Goal: Information Seeking & Learning: Learn about a topic

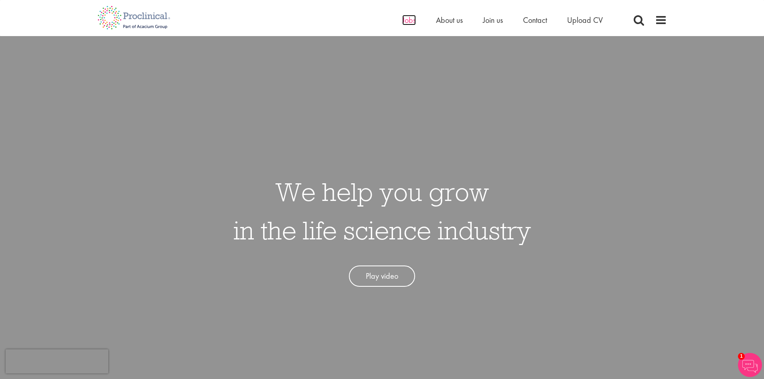
click at [404, 21] on span "Jobs" at bounding box center [409, 20] width 14 height 10
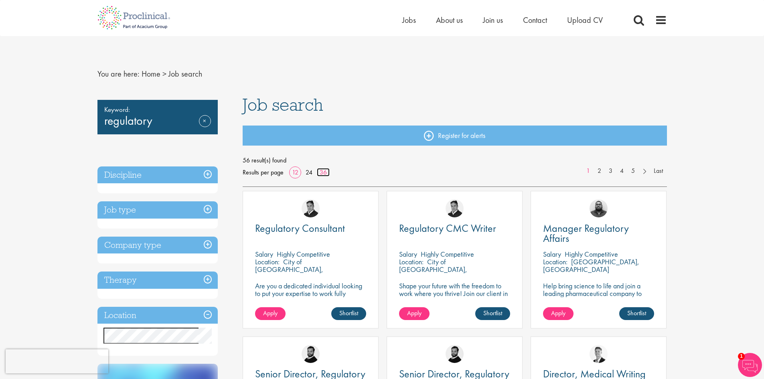
click at [325, 173] on link "36" at bounding box center [323, 172] width 13 height 8
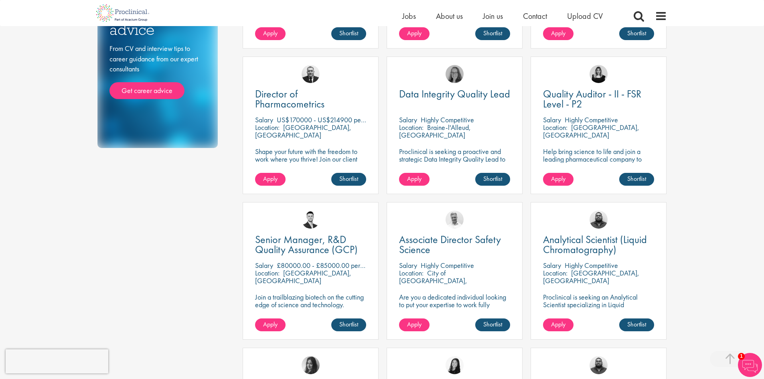
scroll to position [426, 0]
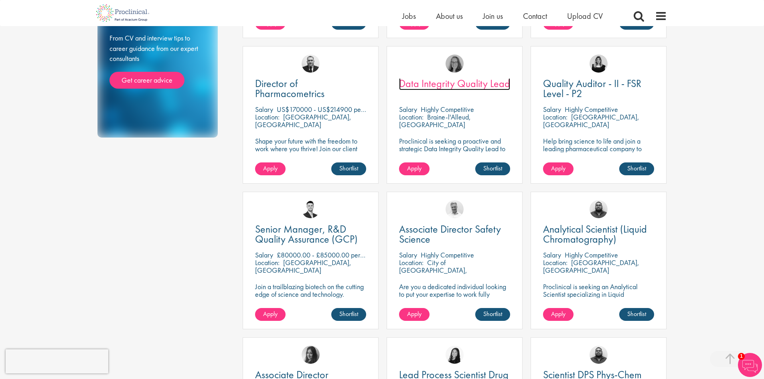
click at [461, 84] on span "Data Integrity Quality Lead" at bounding box center [454, 84] width 111 height 14
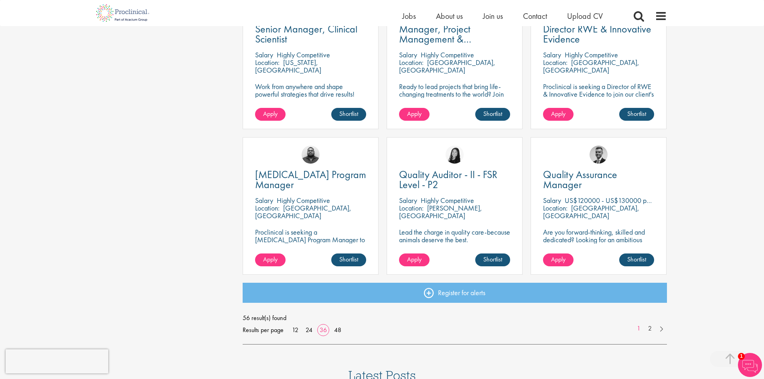
scroll to position [1648, 0]
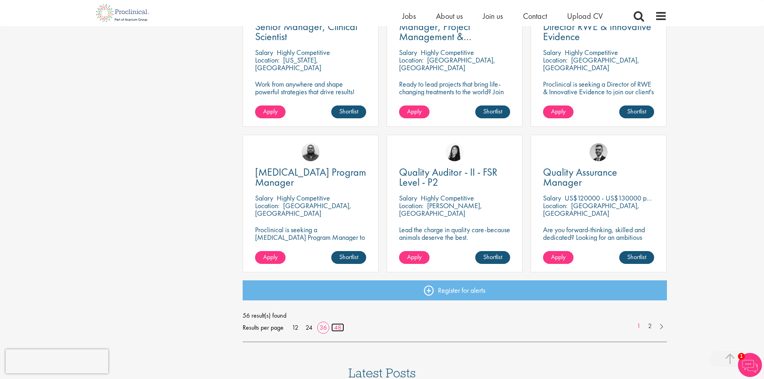
click at [337, 330] on link "48" at bounding box center [337, 327] width 13 height 8
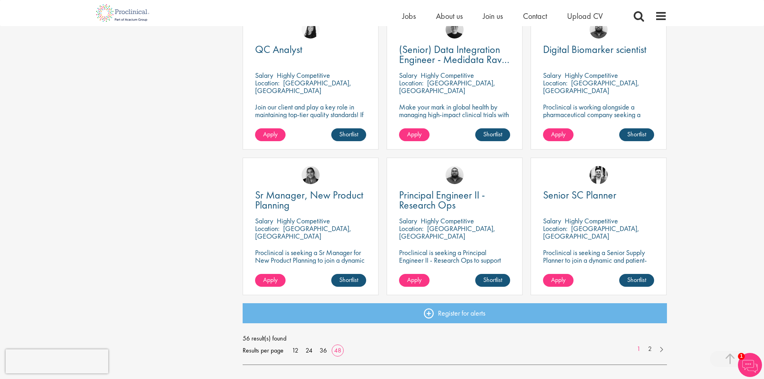
scroll to position [2262, 0]
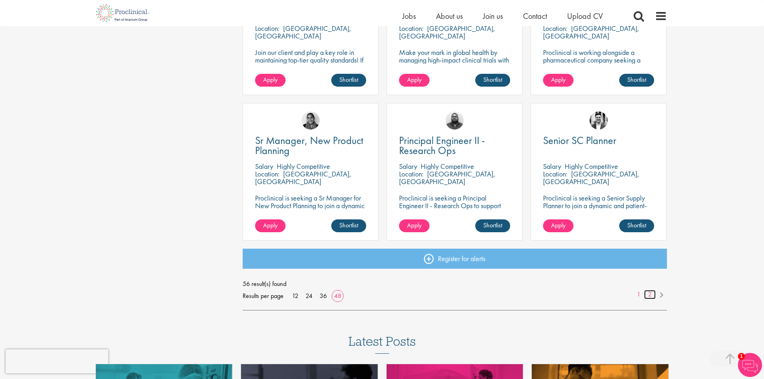
click at [649, 295] on link "2" at bounding box center [650, 294] width 12 height 9
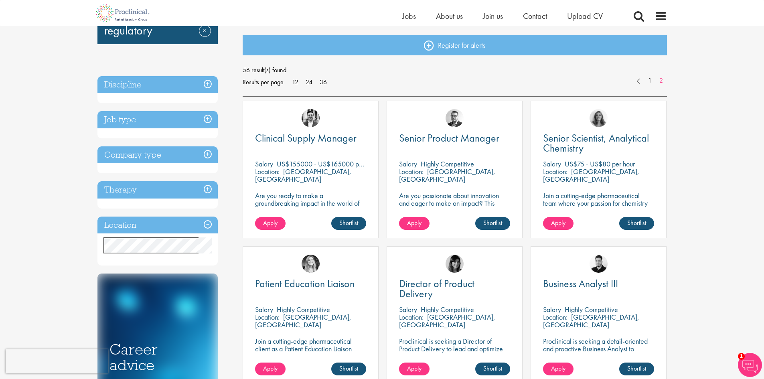
scroll to position [140, 0]
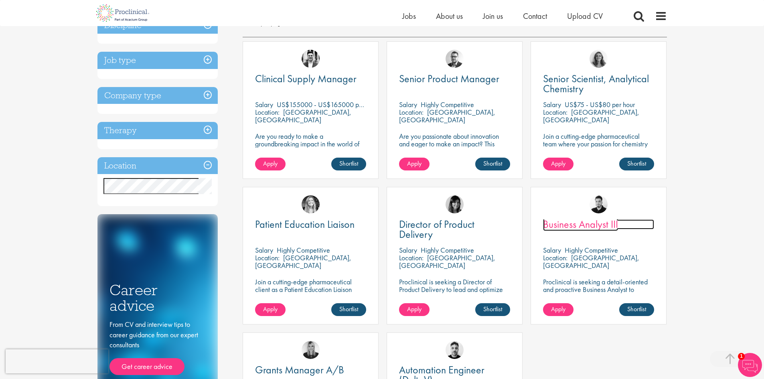
click at [580, 221] on span "Business Analyst III" at bounding box center [580, 224] width 75 height 14
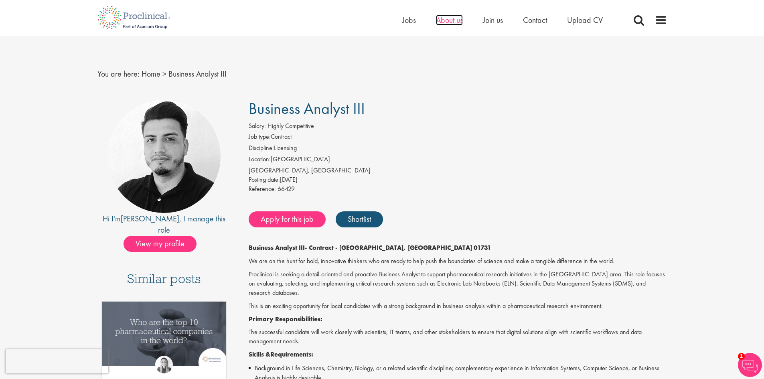
click at [450, 20] on span "About us" at bounding box center [449, 20] width 27 height 10
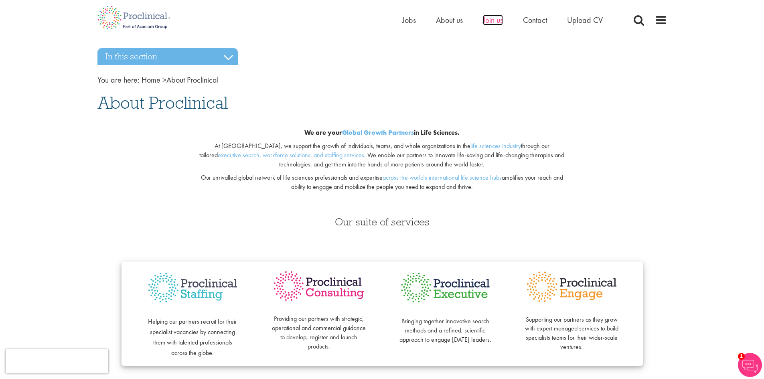
click at [487, 20] on span "Join us" at bounding box center [493, 20] width 20 height 10
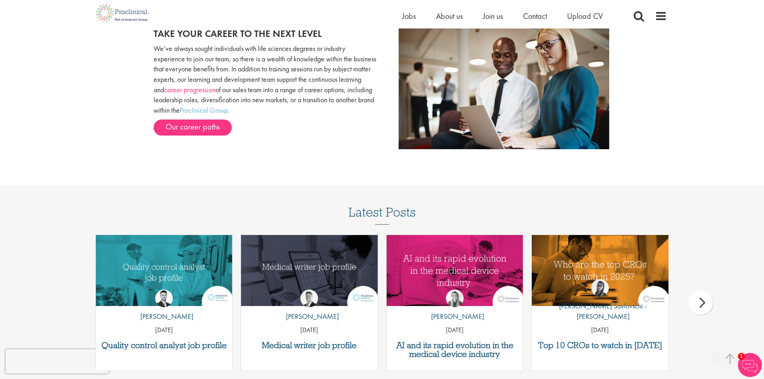
scroll to position [885, 0]
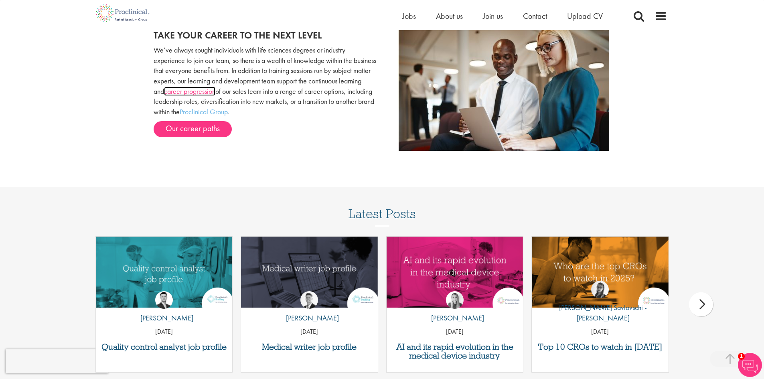
click at [215, 89] on link "career progression" at bounding box center [189, 91] width 51 height 9
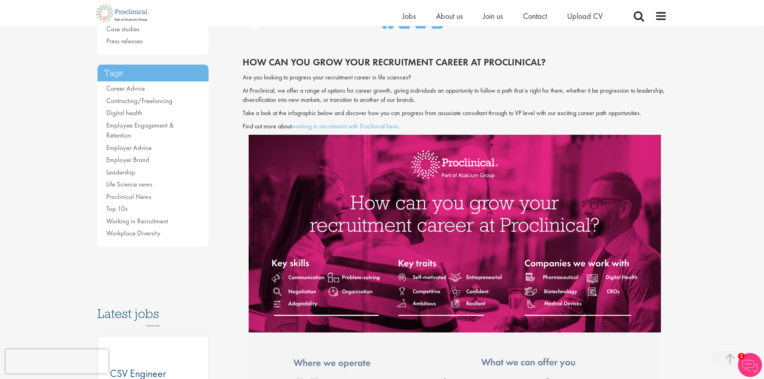
scroll to position [133, 0]
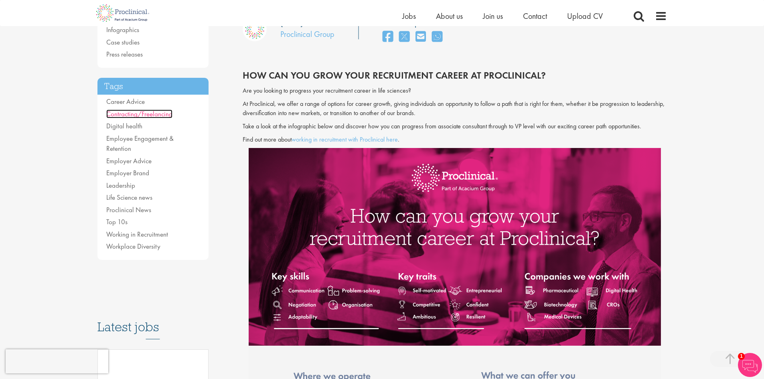
click at [157, 116] on link "Contracting/Freelancing" at bounding box center [139, 114] width 66 height 9
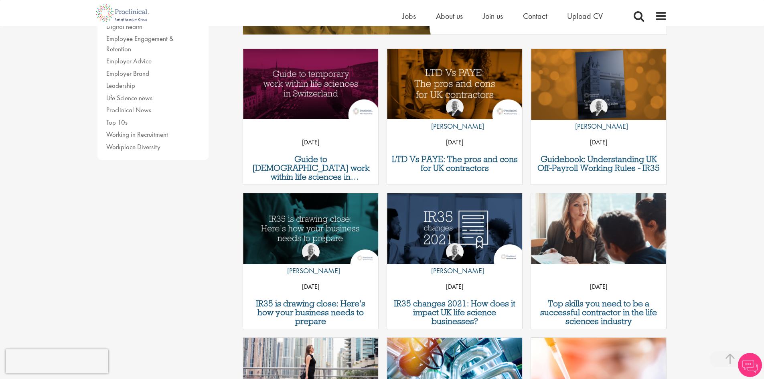
scroll to position [255, 0]
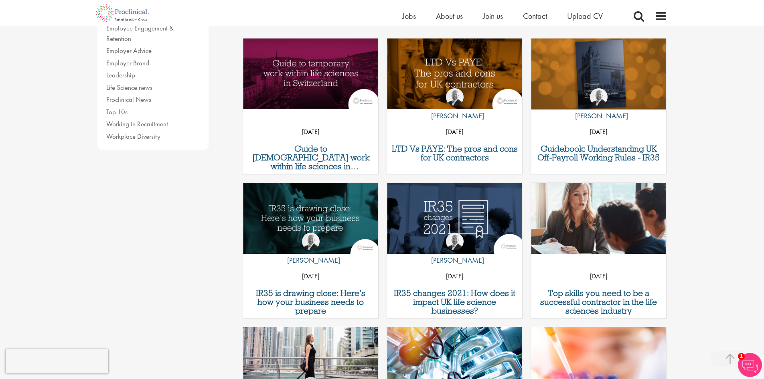
drag, startPoint x: 768, startPoint y: 32, endPoint x: 761, endPoint y: 111, distance: 79.8
click at [761, 111] on html "This website uses cookies. By continuing to use this site, you are giving your …" at bounding box center [382, 342] width 764 height 1194
